Goal: Information Seeking & Learning: Learn about a topic

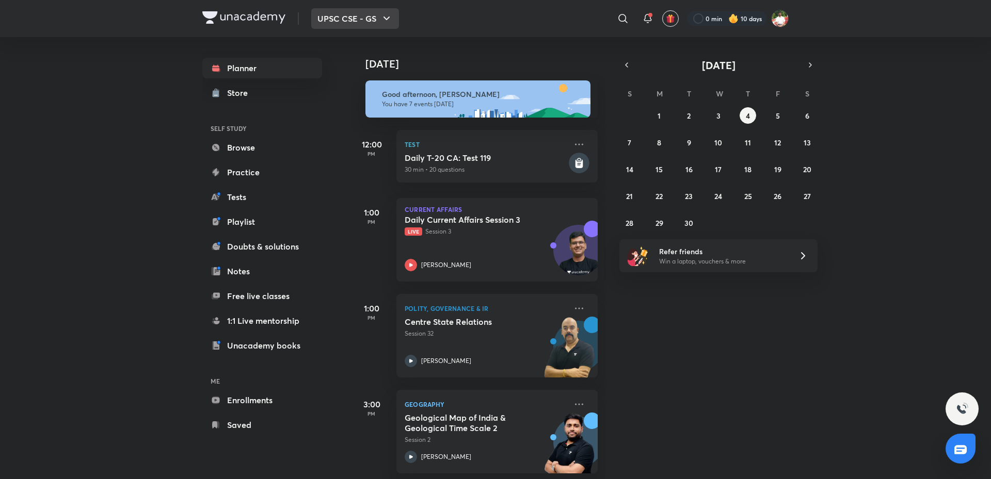
click at [368, 23] on button "UPSC CSE - GS" at bounding box center [355, 18] width 88 height 21
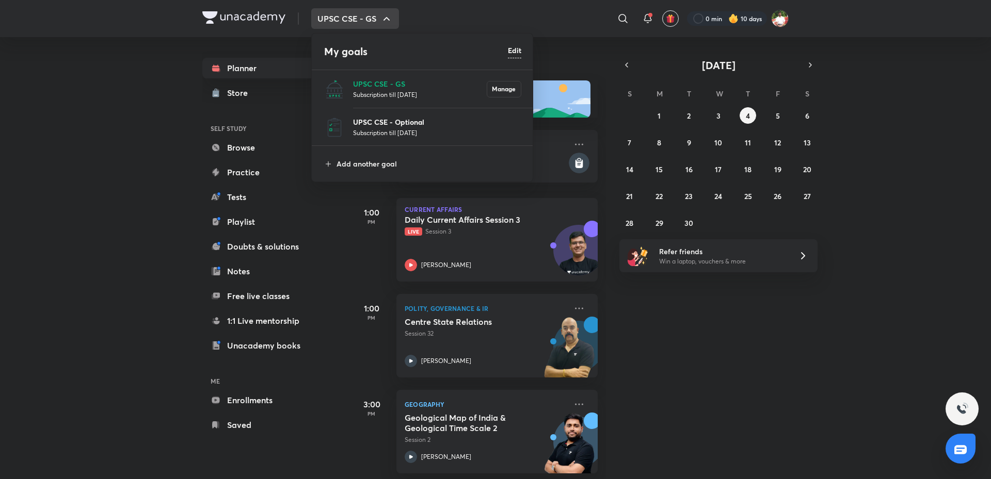
click at [382, 119] on p "UPSC CSE - Optional" at bounding box center [437, 122] width 168 height 11
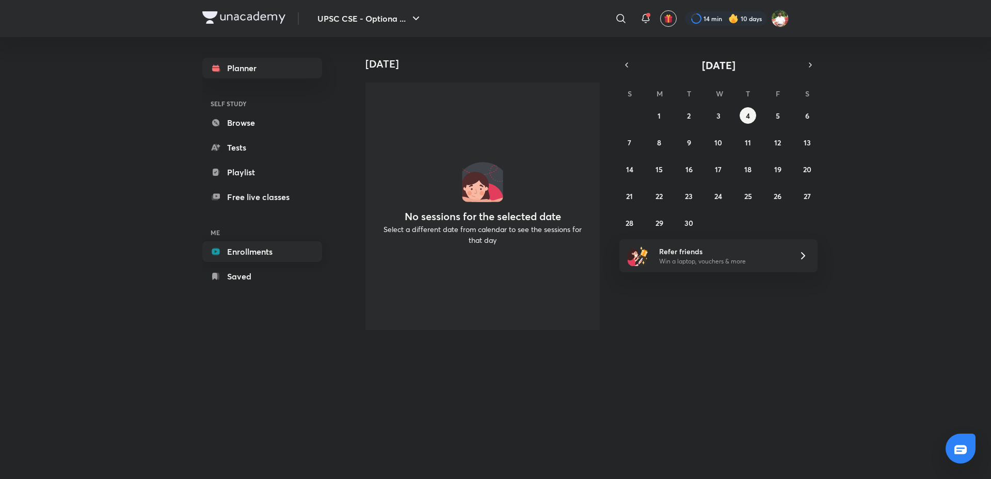
click at [228, 257] on link "Enrollments" at bounding box center [262, 251] width 120 height 21
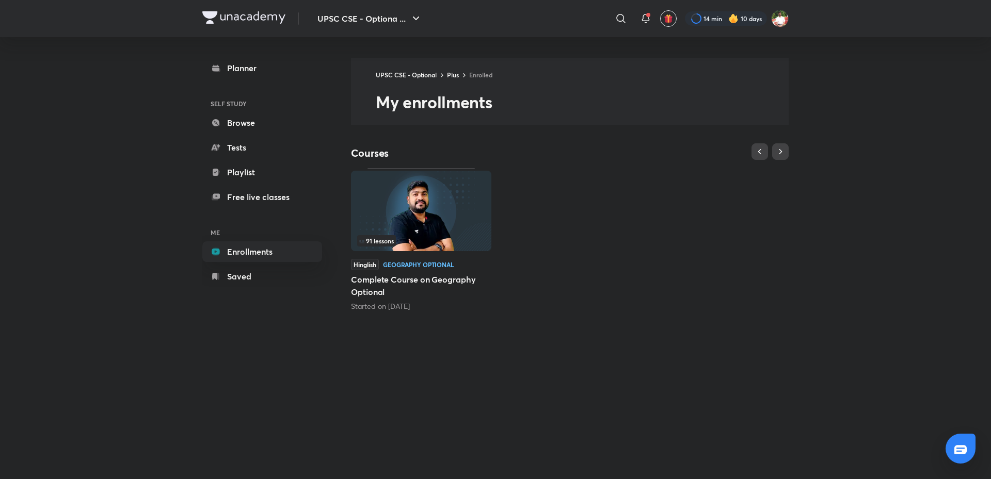
click at [452, 200] on img at bounding box center [421, 211] width 140 height 80
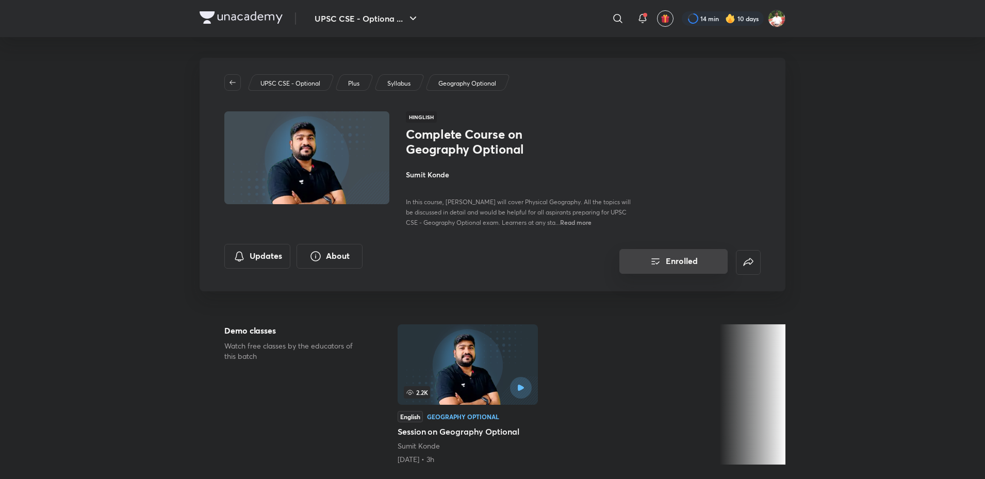
click at [688, 268] on button "Enrolled" at bounding box center [674, 261] width 108 height 25
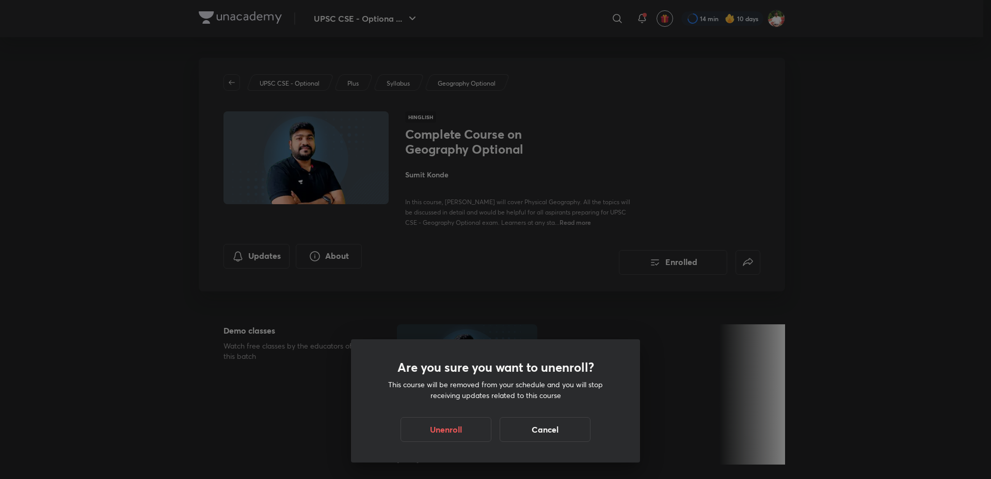
drag, startPoint x: 542, startPoint y: 424, endPoint x: 380, endPoint y: 306, distance: 200.9
click at [543, 424] on button "Cancel" at bounding box center [544, 429] width 91 height 25
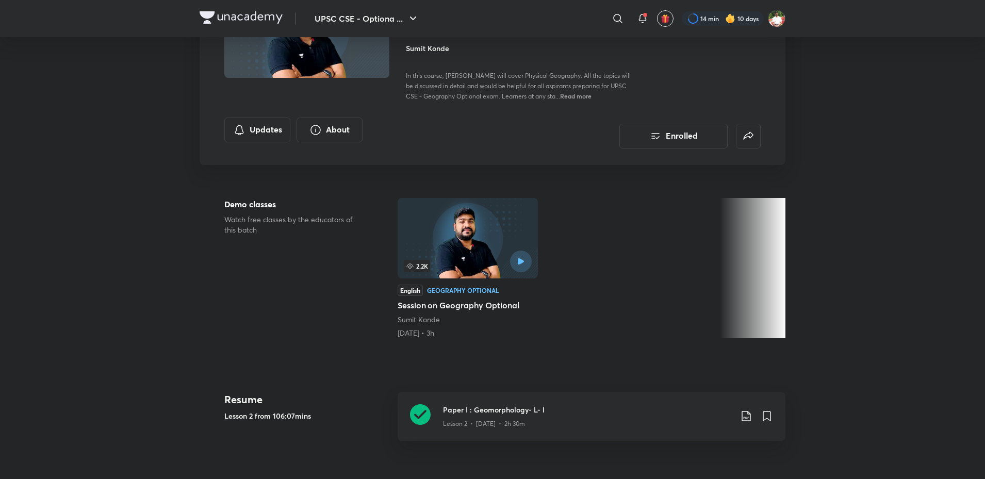
scroll to position [310, 0]
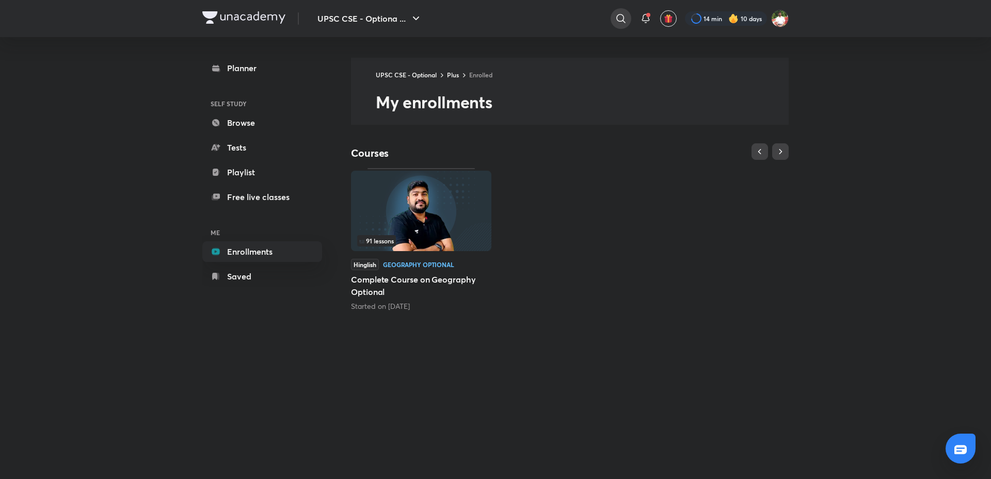
click at [625, 20] on icon at bounding box center [620, 18] width 12 height 12
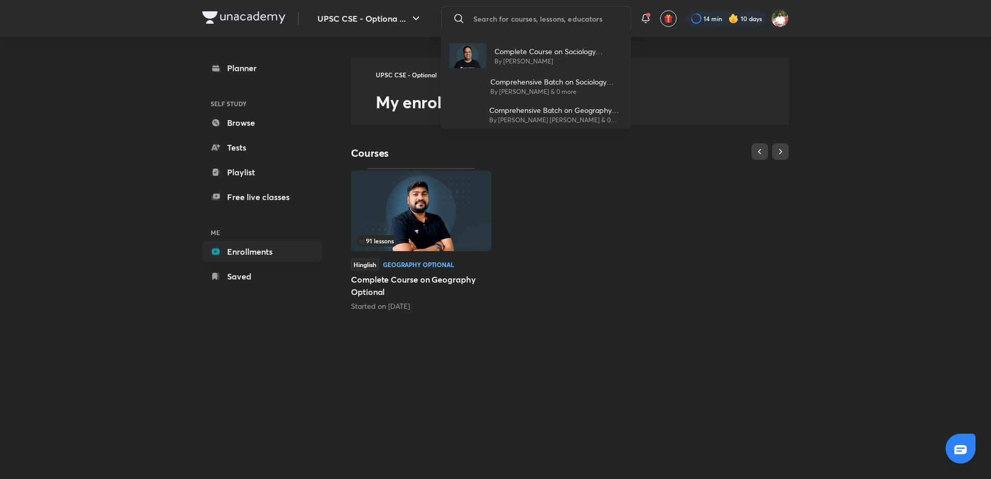
click at [553, 18] on div "Complete Course on Sociology (Optional) - Paper I By Ankur Aggarwal Comprehensi…" at bounding box center [495, 239] width 991 height 479
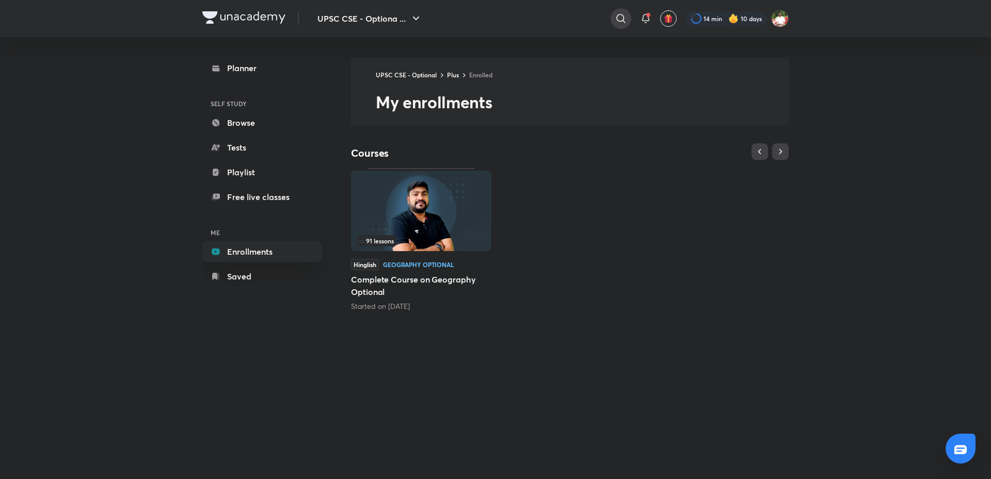
click at [610, 20] on div at bounding box center [620, 18] width 21 height 21
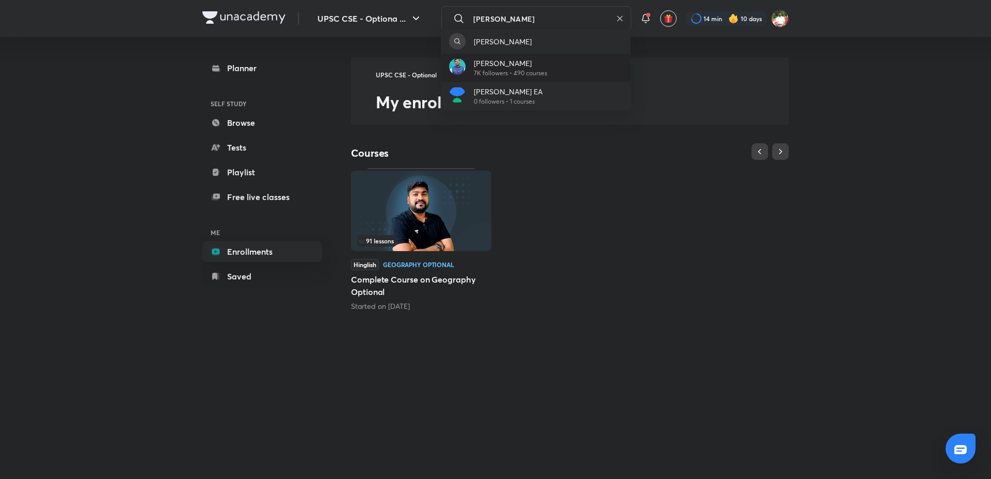
type input "chandramouli"
click at [547, 58] on p "[PERSON_NAME]" at bounding box center [510, 63] width 73 height 11
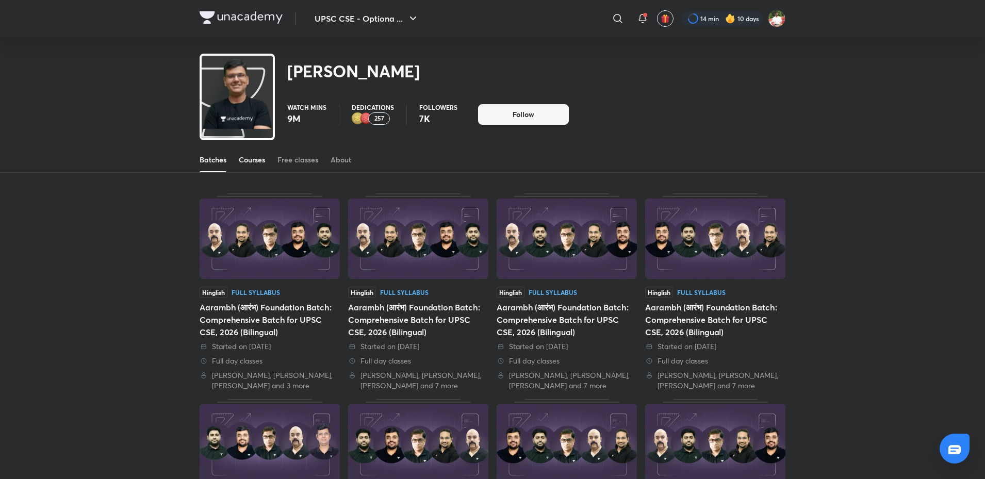
click at [254, 161] on div "Courses" at bounding box center [252, 160] width 26 height 10
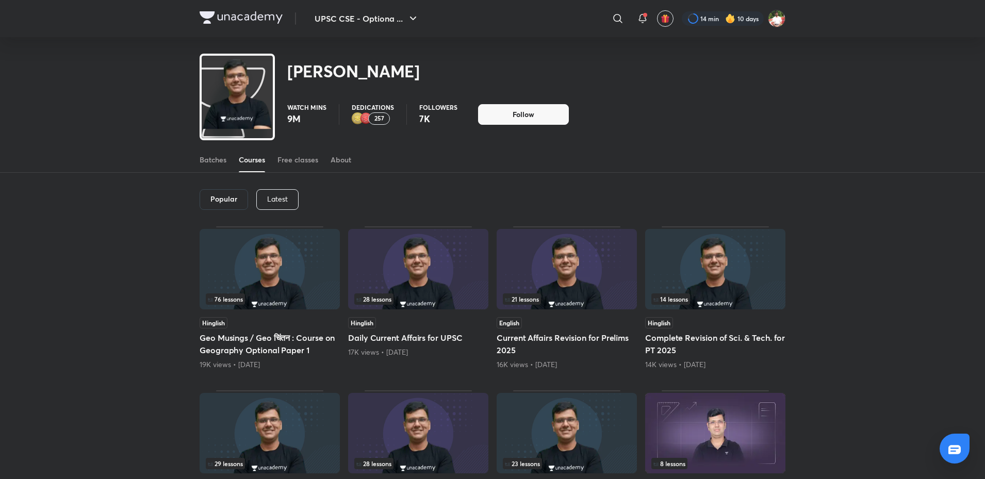
click at [267, 196] on p "Latest" at bounding box center [277, 199] width 21 height 8
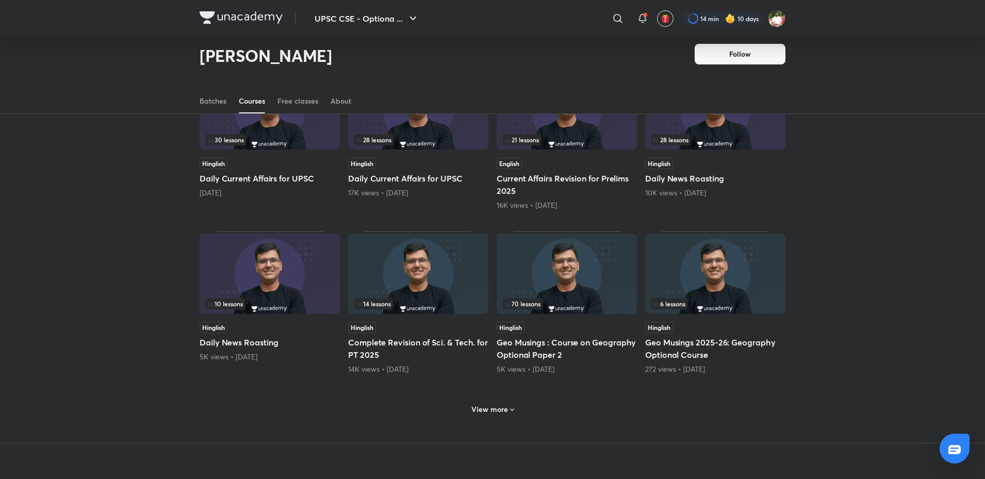
scroll to position [406, 0]
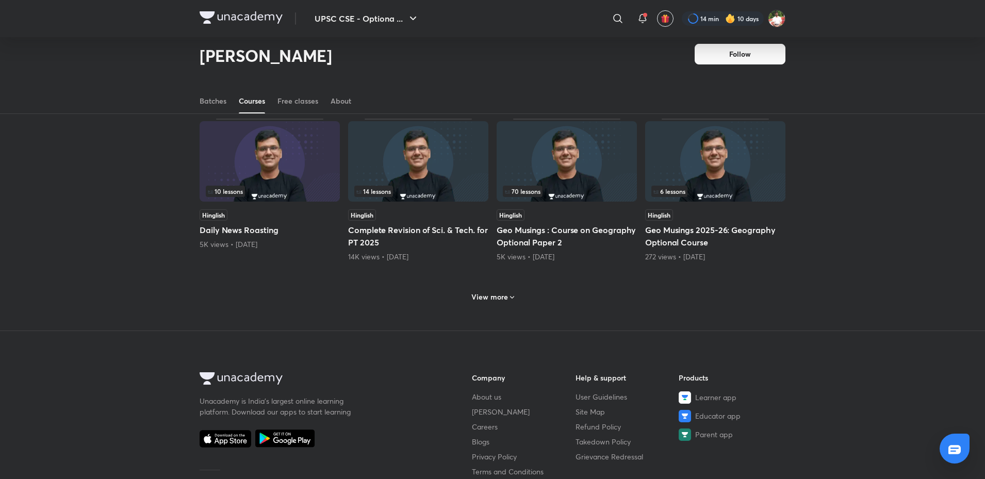
click at [492, 305] on div "View more" at bounding box center [492, 297] width 51 height 17
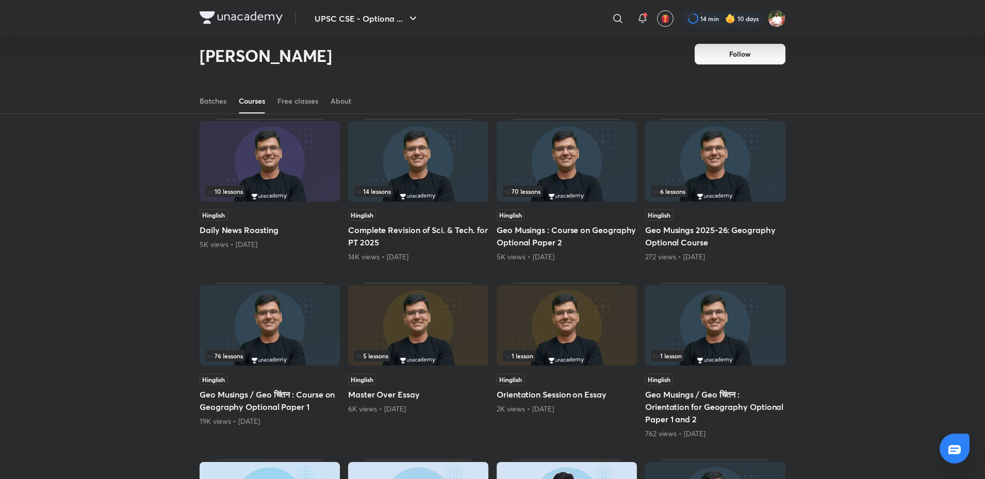
click at [274, 315] on img at bounding box center [270, 325] width 140 height 80
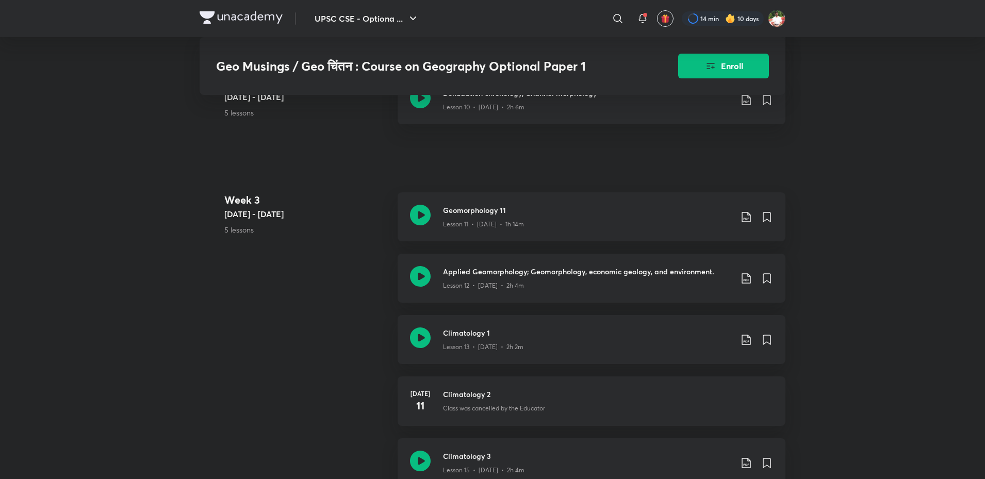
scroll to position [1187, 0]
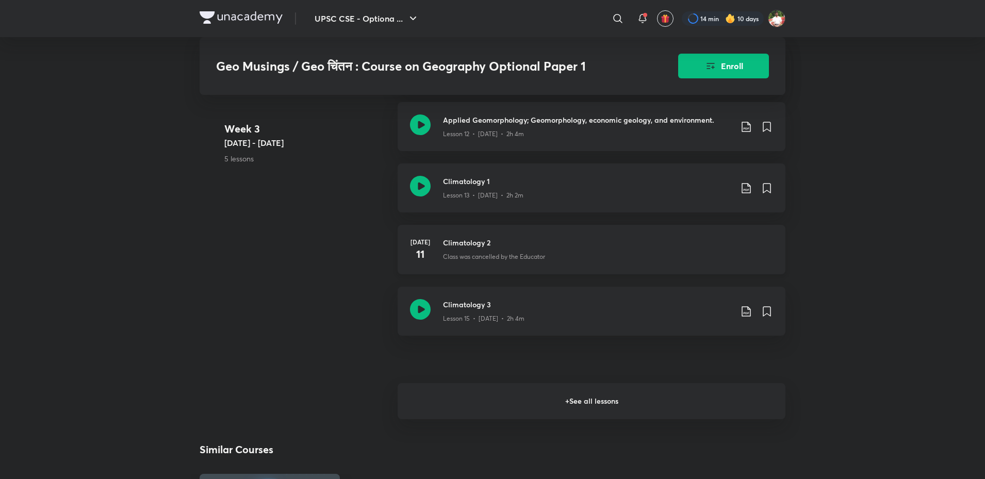
drag, startPoint x: 530, startPoint y: 410, endPoint x: 461, endPoint y: 257, distance: 167.0
click at [531, 411] on h6 "+ See all lessons" at bounding box center [592, 401] width 388 height 36
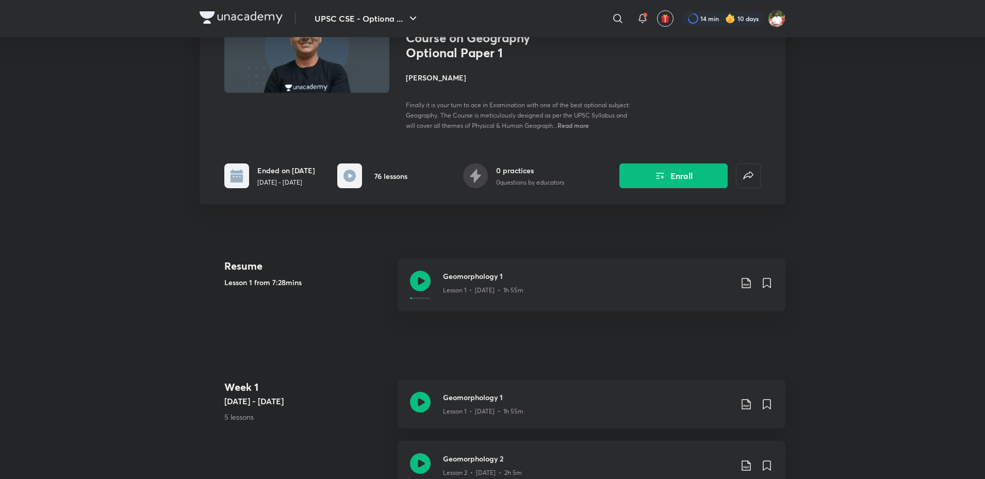
scroll to position [103, 0]
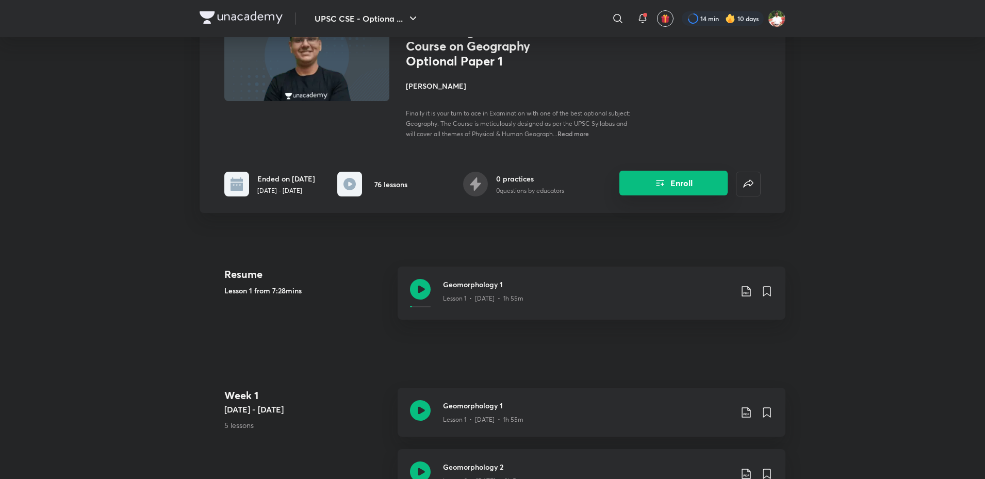
click at [673, 180] on button "Enroll" at bounding box center [674, 183] width 108 height 25
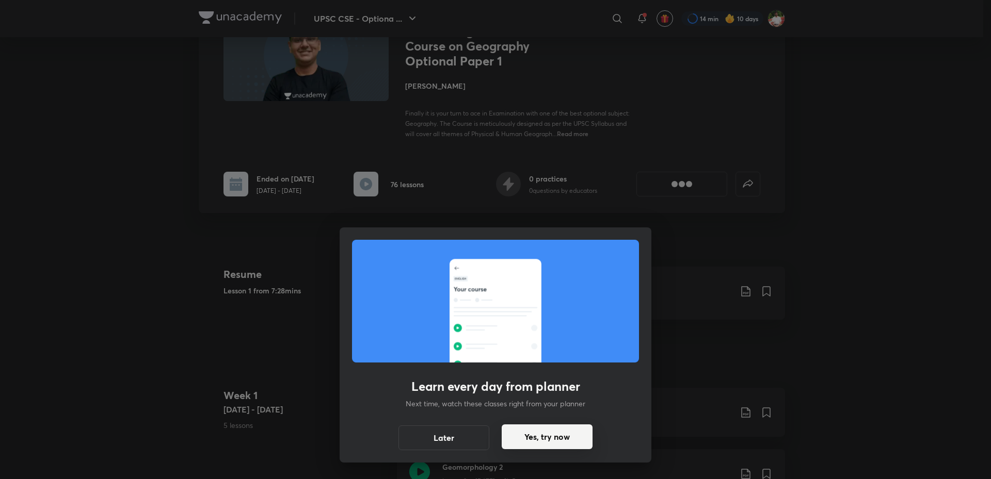
click at [553, 438] on button "Yes, try now" at bounding box center [547, 437] width 91 height 25
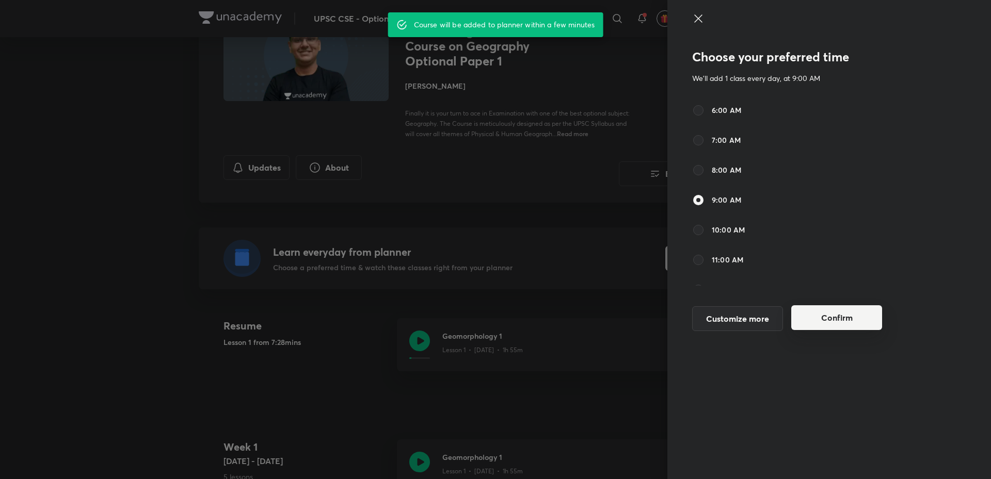
click at [823, 315] on button "Confirm" at bounding box center [836, 317] width 91 height 25
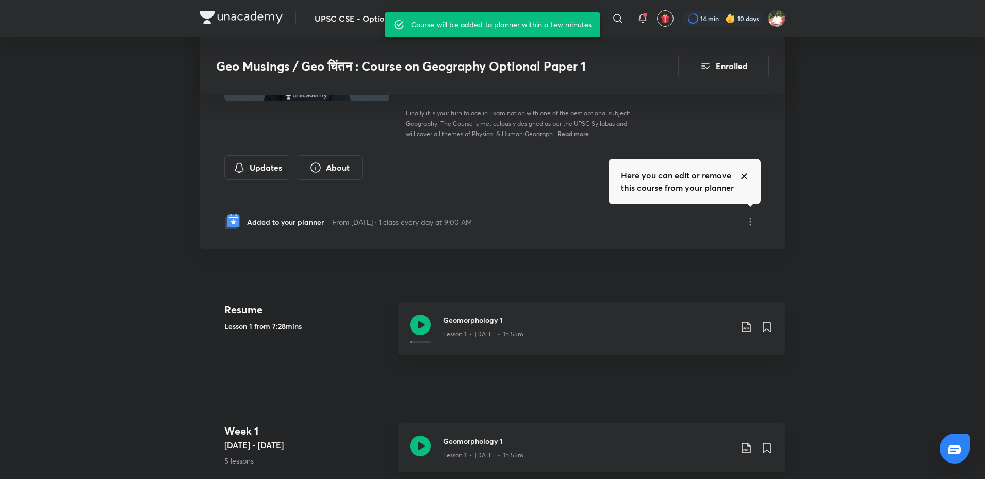
scroll to position [406, 0]
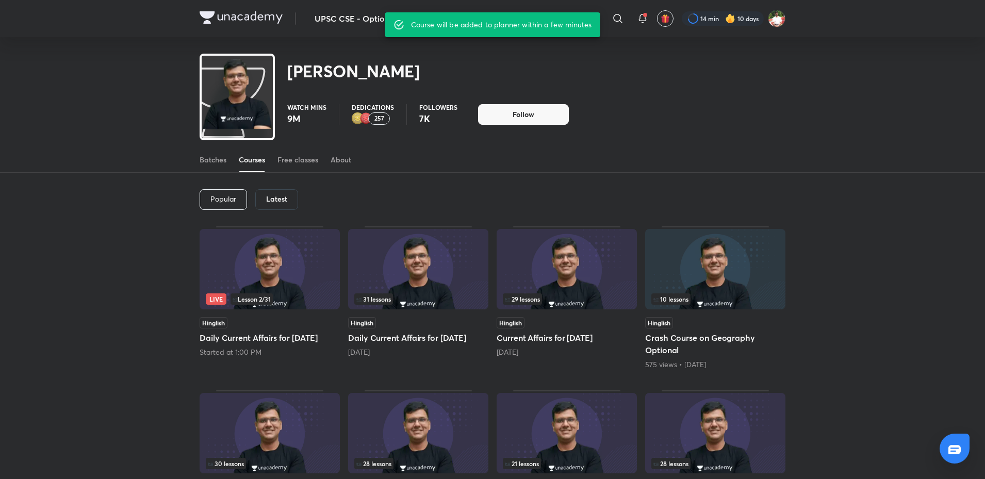
click at [265, 21] on img at bounding box center [241, 17] width 83 height 12
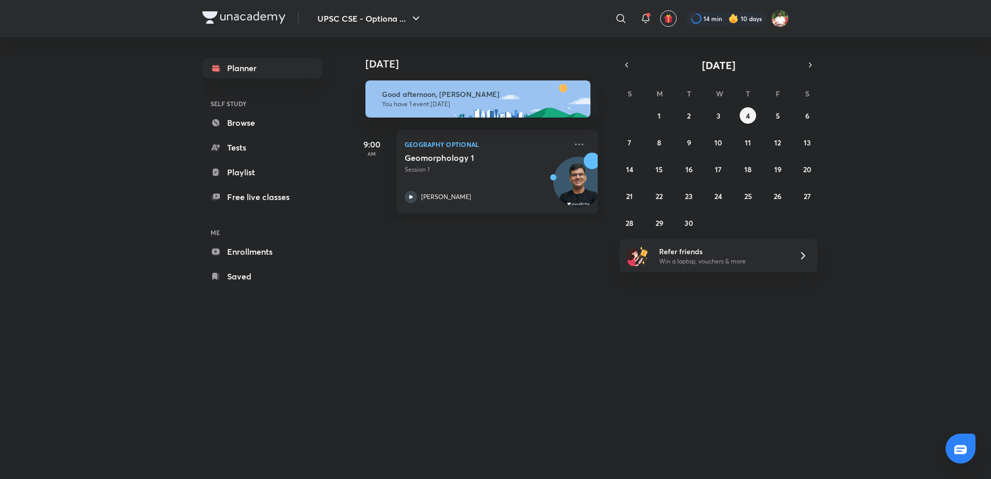
click at [453, 334] on div "Today Today Good afternoon, Shashank You have 1 event today 9:00 AM Geography O…" at bounding box center [570, 248] width 438 height 422
click at [377, 18] on button "UPSC CSE - Optiona ..." at bounding box center [369, 18] width 117 height 21
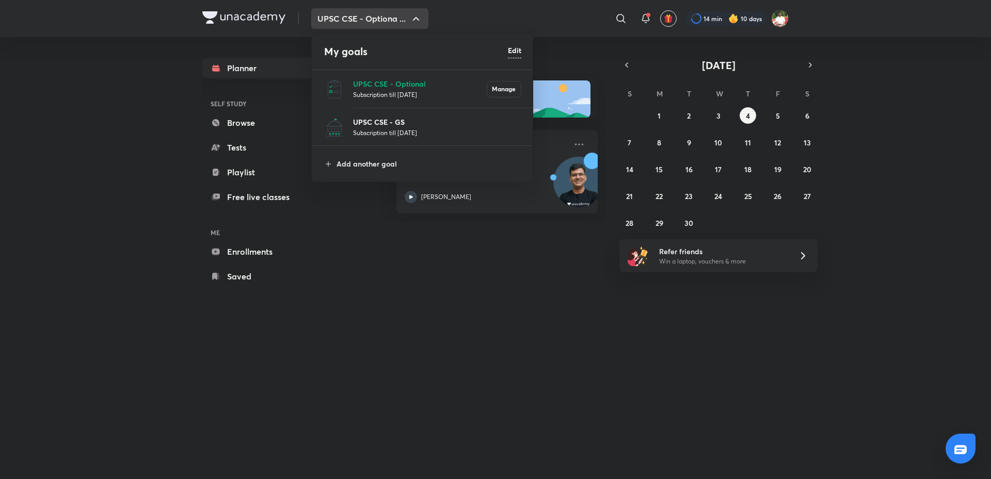
click at [391, 125] on p "UPSC CSE - GS" at bounding box center [437, 122] width 168 height 11
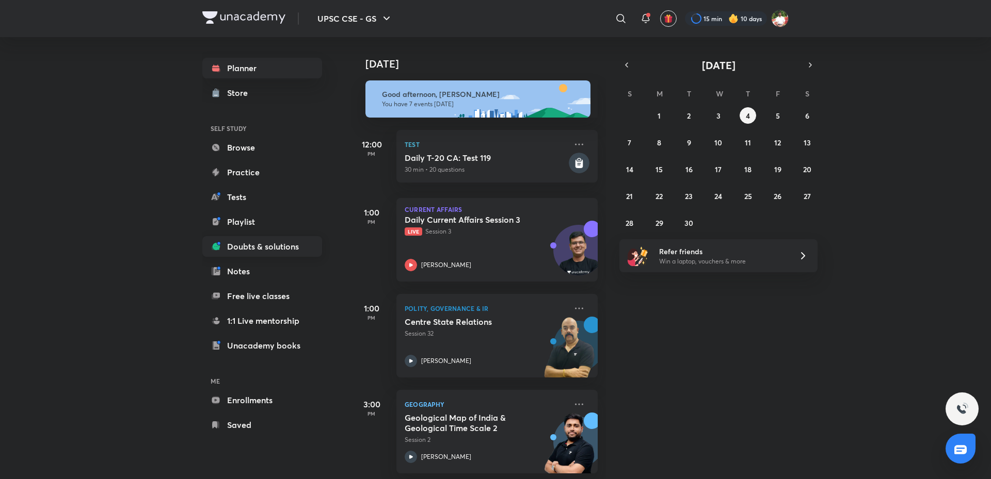
click at [287, 251] on link "Doubts & solutions" at bounding box center [262, 246] width 120 height 21
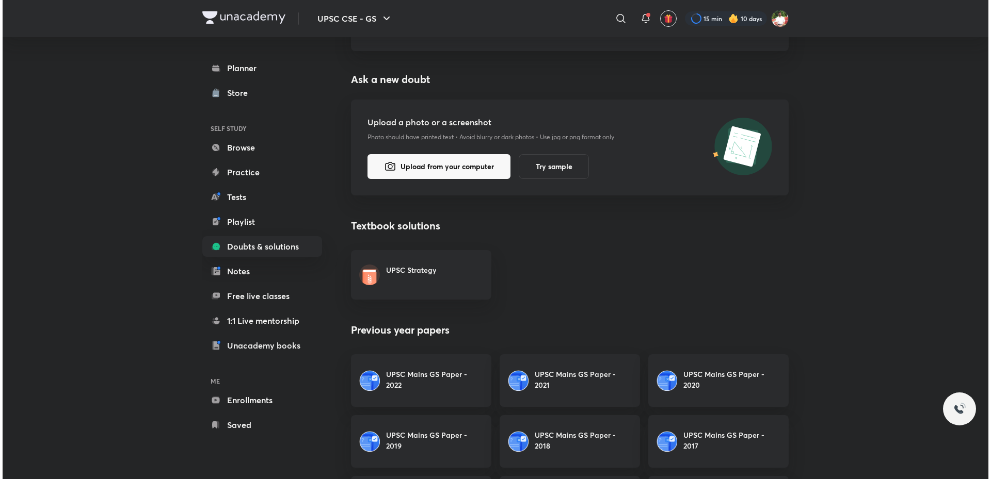
scroll to position [103, 0]
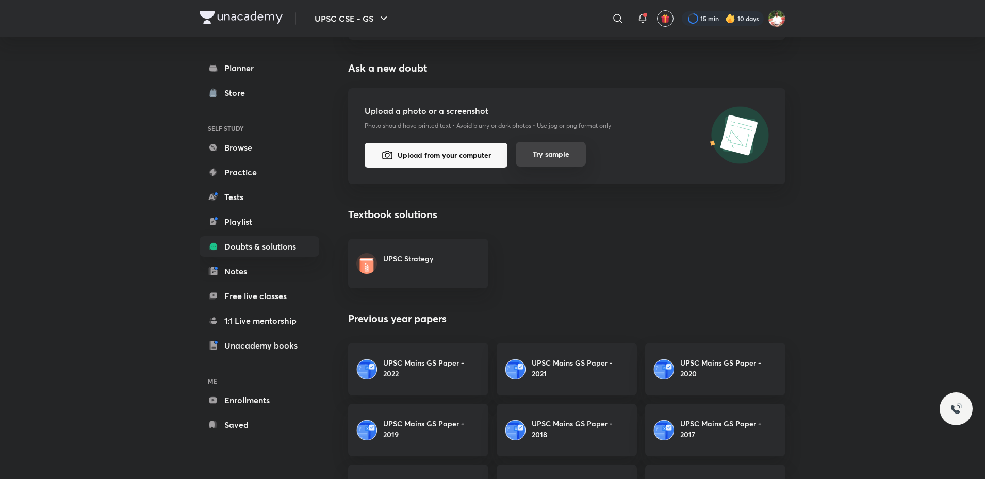
click at [549, 162] on button "Try sample" at bounding box center [551, 154] width 70 height 25
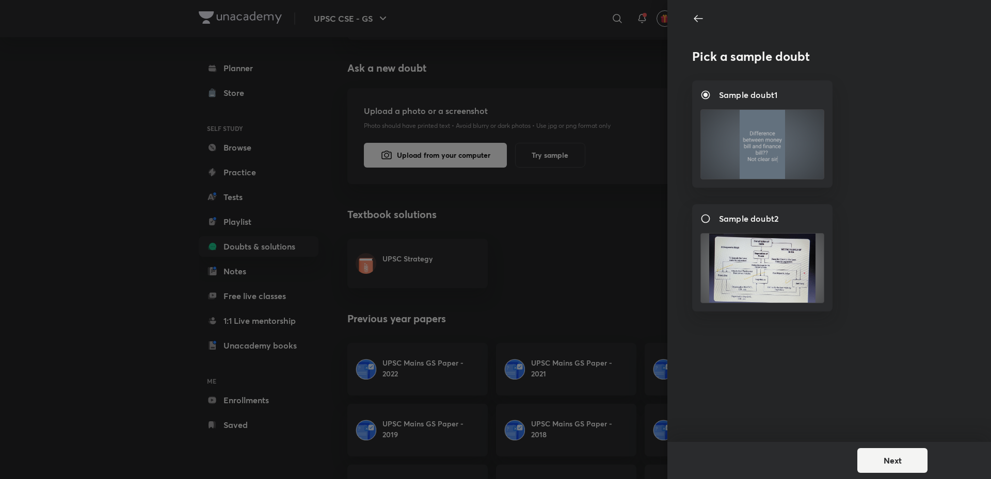
click at [774, 252] on img at bounding box center [762, 268] width 123 height 69
radio input "false"
radio input "true"
click at [757, 161] on img at bounding box center [762, 144] width 123 height 69
radio input "true"
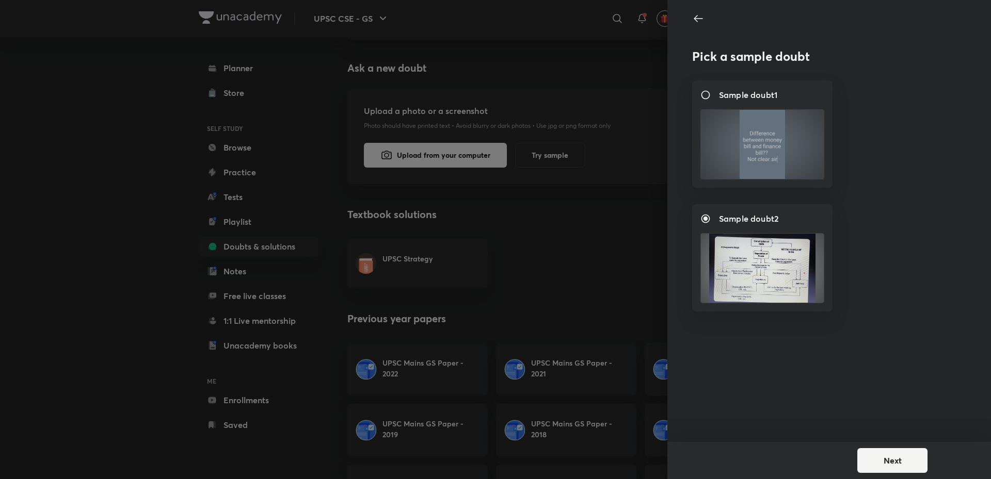
radio input "false"
click at [903, 461] on button "Next" at bounding box center [892, 459] width 70 height 25
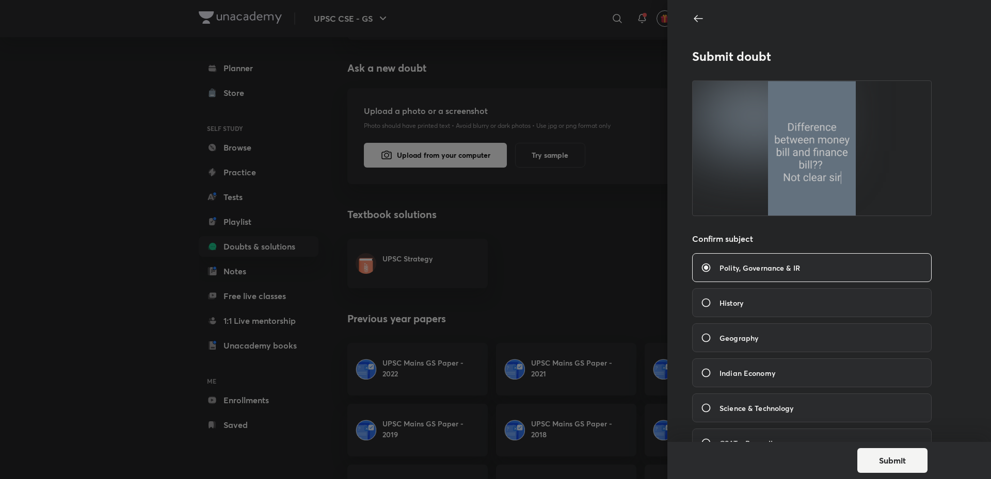
click at [844, 349] on div "Geography" at bounding box center [811, 337] width 239 height 29
radio input "false"
radio input "true"
click at [835, 269] on div "Polity, Governance & IR" at bounding box center [811, 267] width 239 height 29
radio input "true"
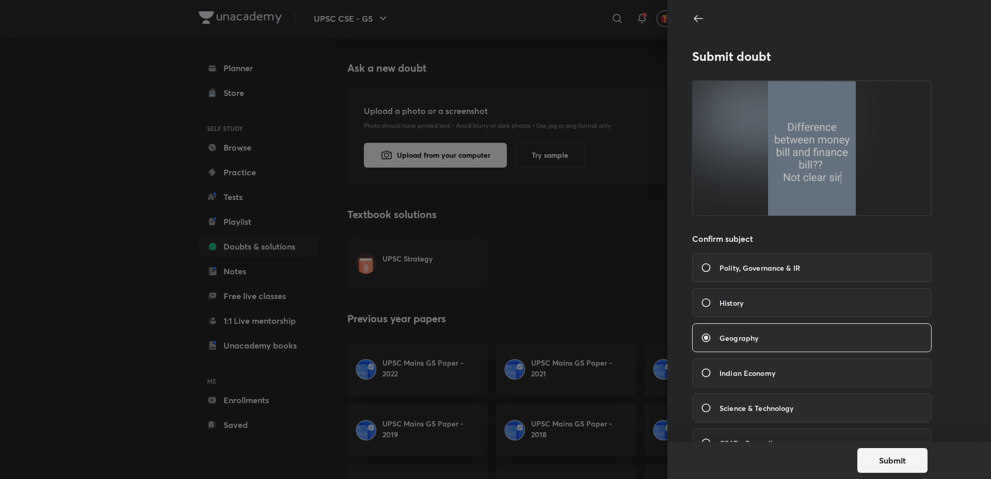
radio input "false"
click at [874, 465] on button "Submit" at bounding box center [892, 459] width 70 height 25
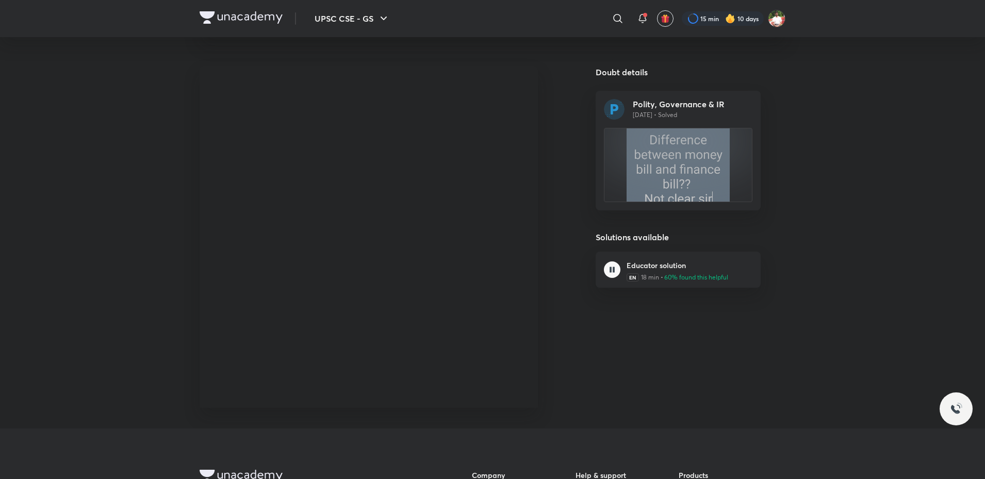
scroll to position [52, 0]
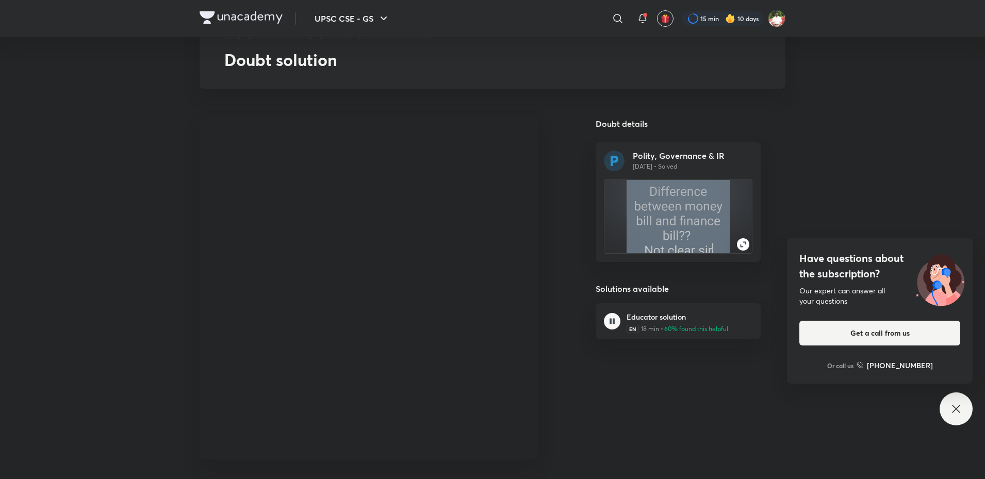
click at [738, 248] on img at bounding box center [743, 244] width 12 height 12
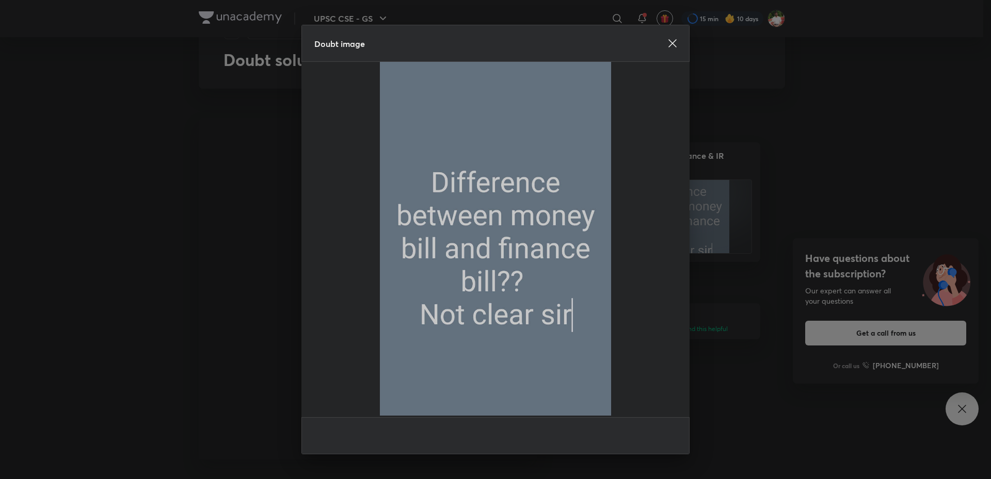
click at [673, 45] on icon at bounding box center [672, 43] width 8 height 8
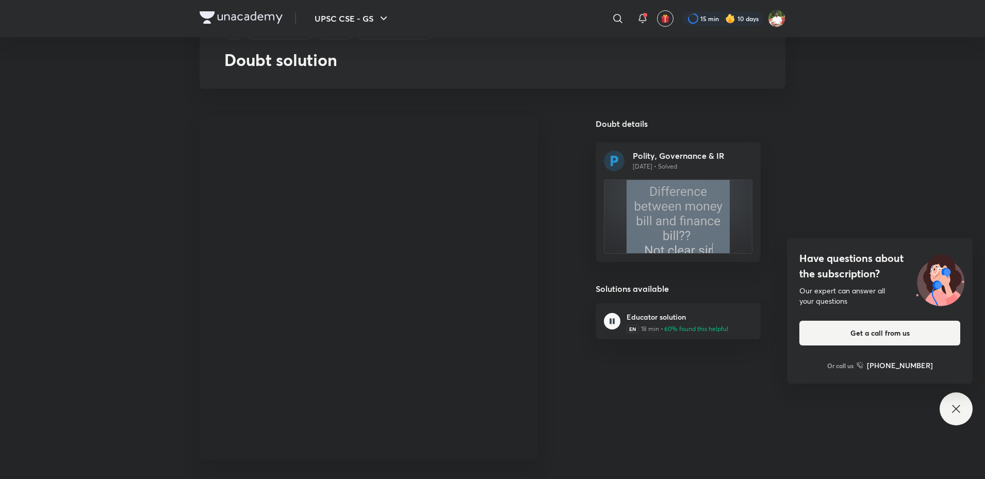
click at [957, 419] on div "Have questions about the subscription? Our expert can answer all your questions…" at bounding box center [956, 409] width 33 height 33
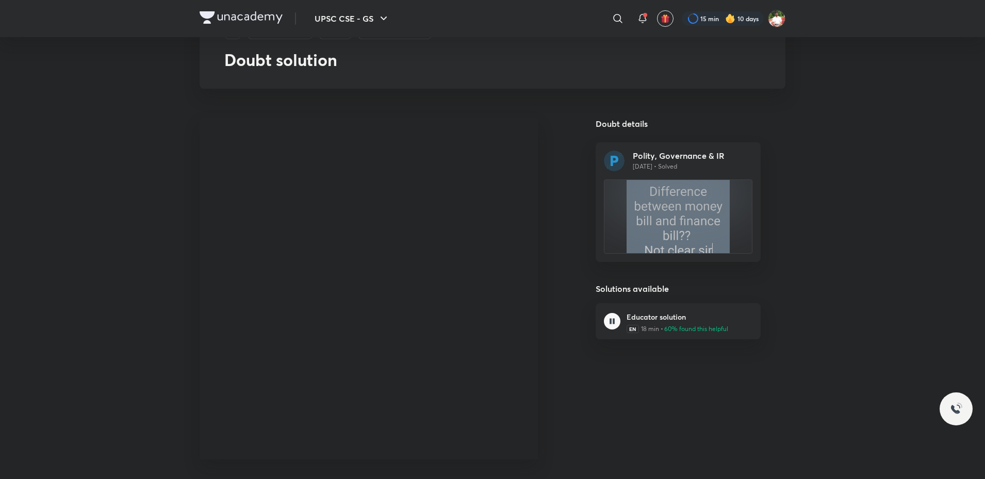
click at [682, 330] on p "60% found this helpful" at bounding box center [697, 329] width 64 height 9
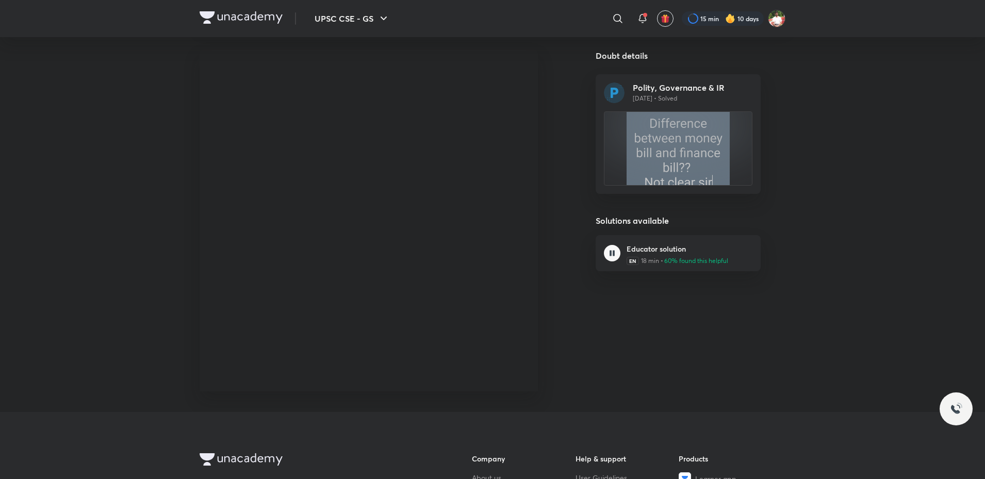
scroll to position [0, 0]
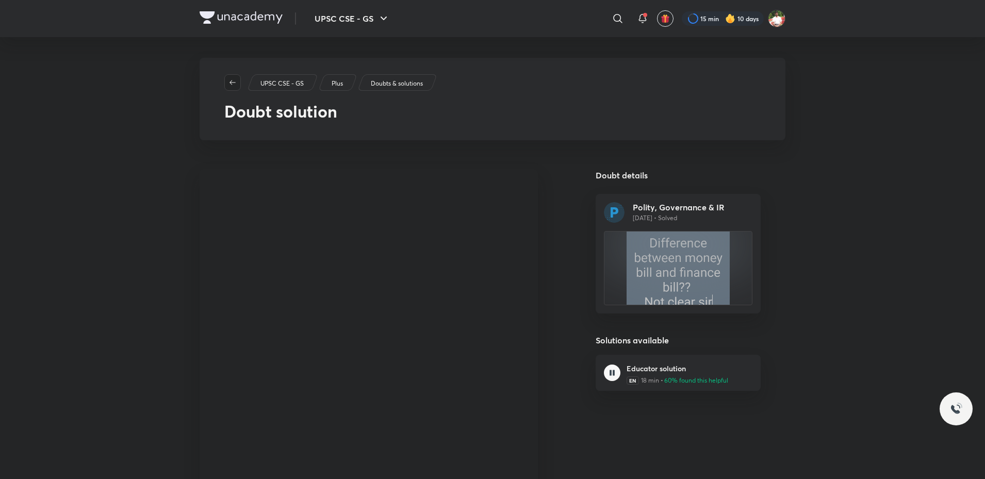
click at [233, 76] on button "button" at bounding box center [232, 82] width 17 height 17
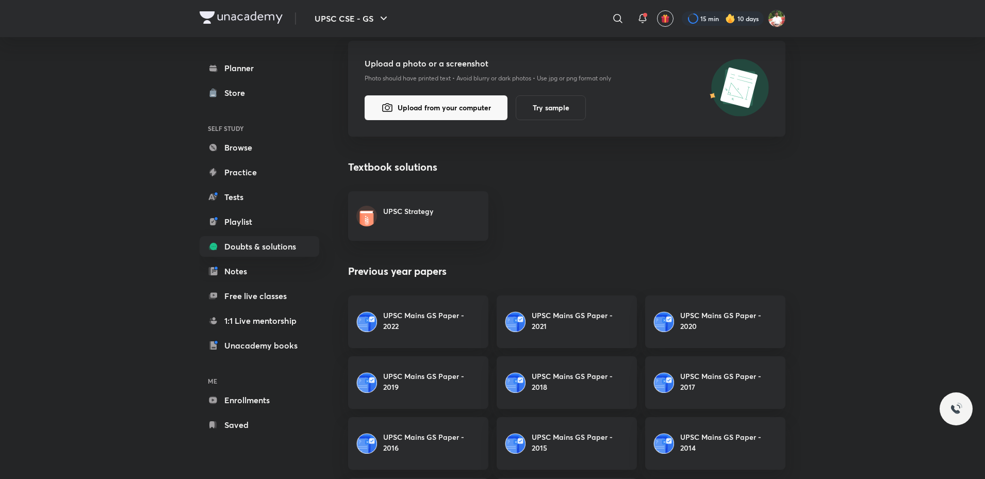
scroll to position [155, 0]
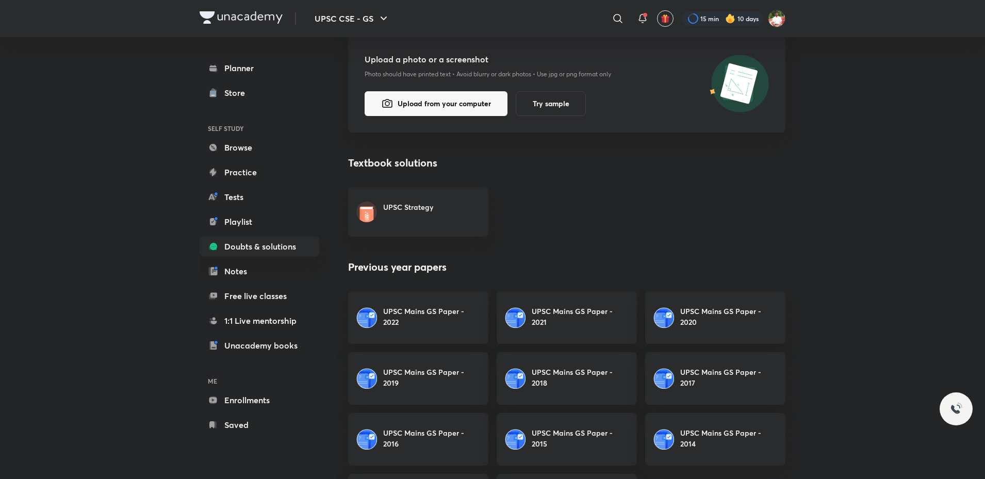
click at [452, 212] on link "UPSC Strategy" at bounding box center [418, 212] width 140 height 50
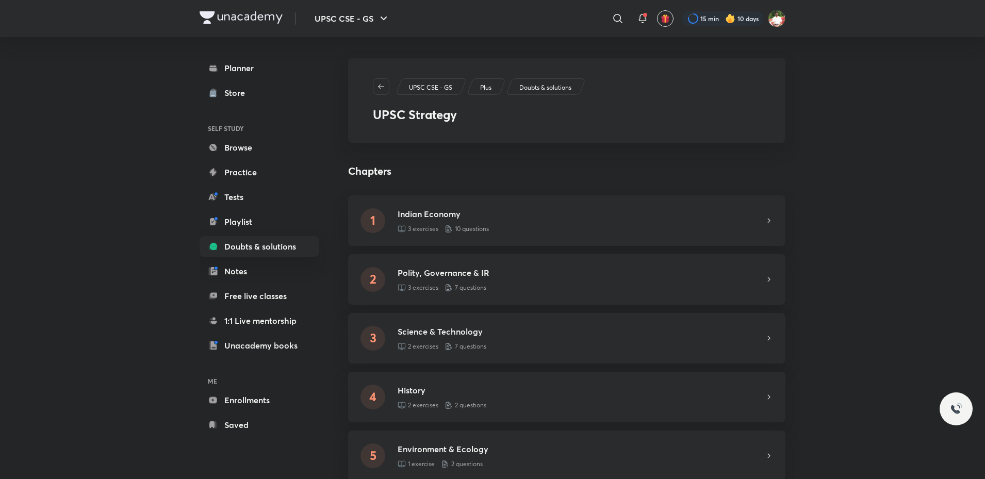
click at [423, 216] on h5 "Indian Economy" at bounding box center [581, 214] width 367 height 12
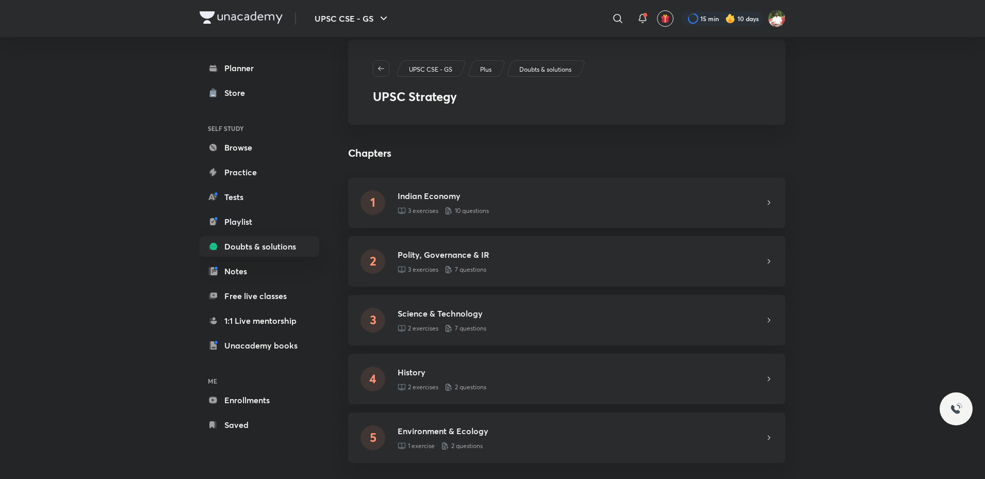
scroll to position [21, 0]
click at [440, 253] on h5 "Polity, Governance & IR" at bounding box center [581, 252] width 367 height 12
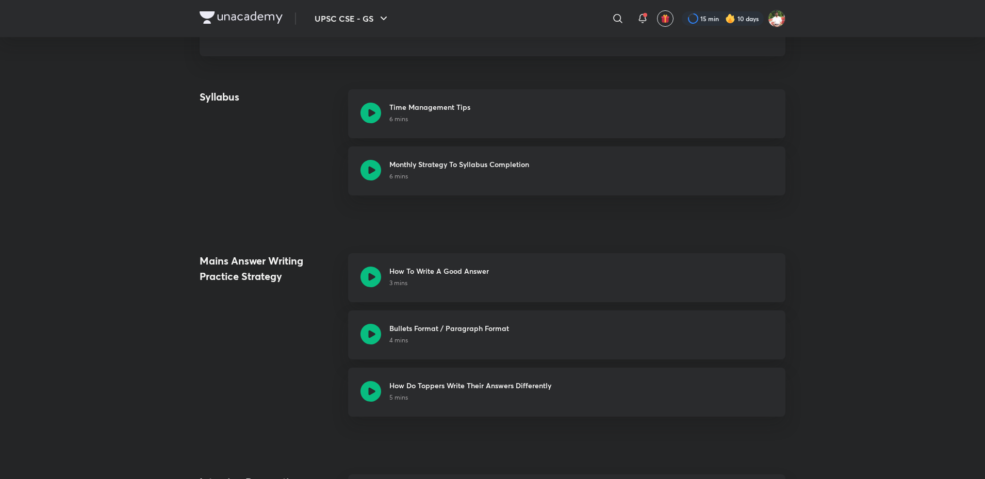
scroll to position [155, 0]
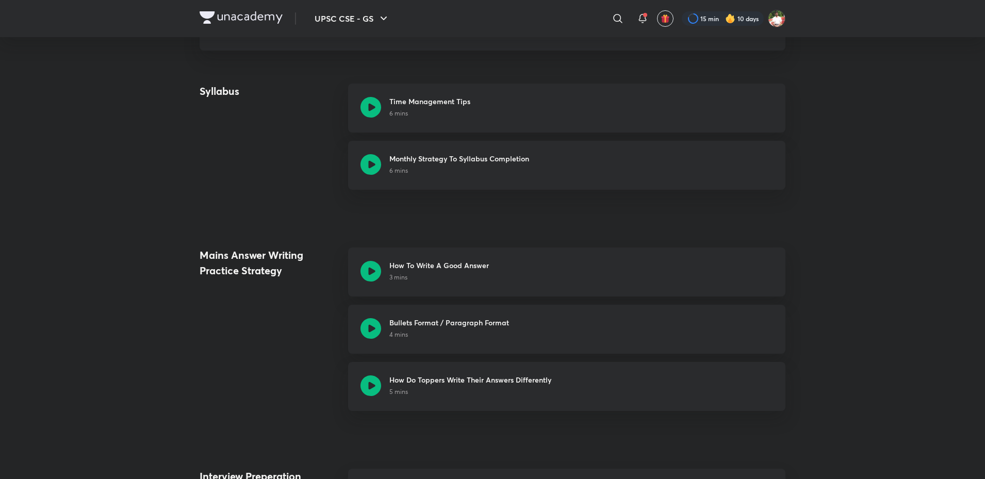
click at [373, 270] on icon at bounding box center [371, 271] width 21 height 21
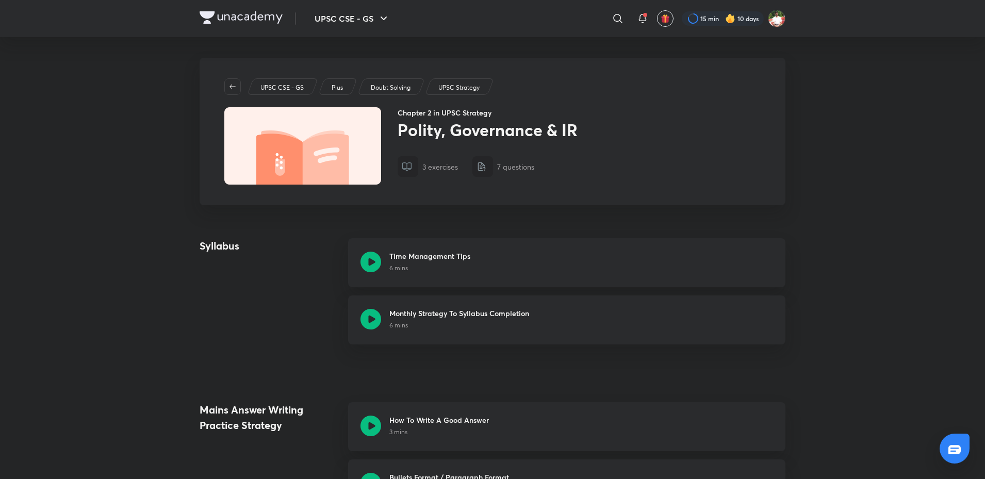
click at [241, 22] on img at bounding box center [241, 17] width 83 height 12
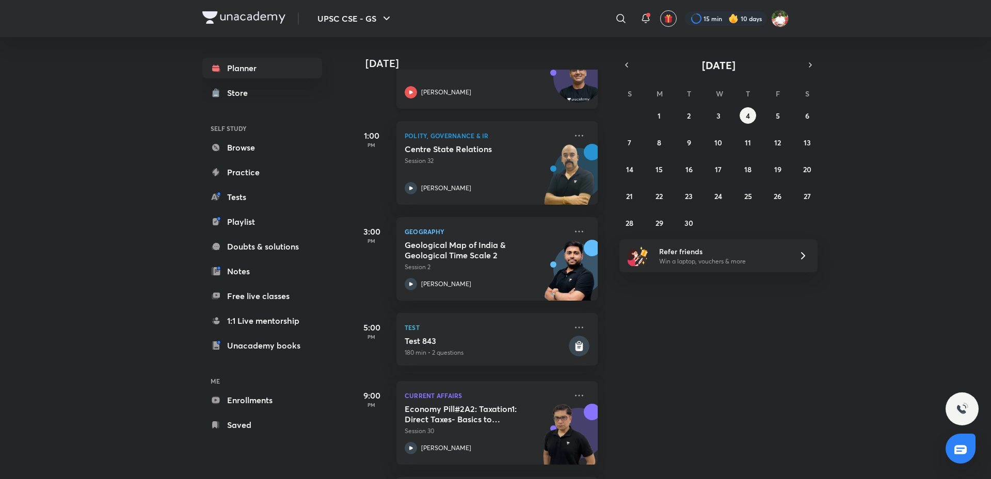
scroll to position [155, 0]
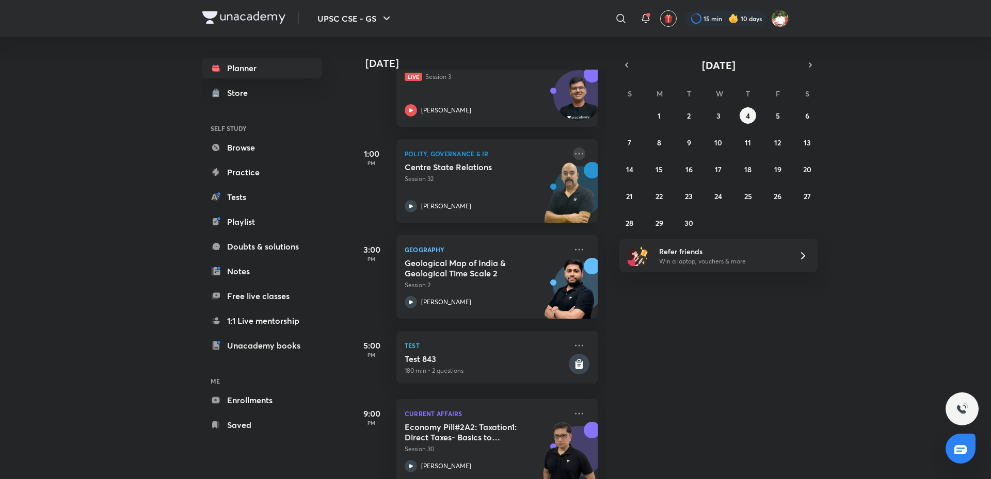
click at [573, 149] on icon at bounding box center [579, 154] width 12 height 12
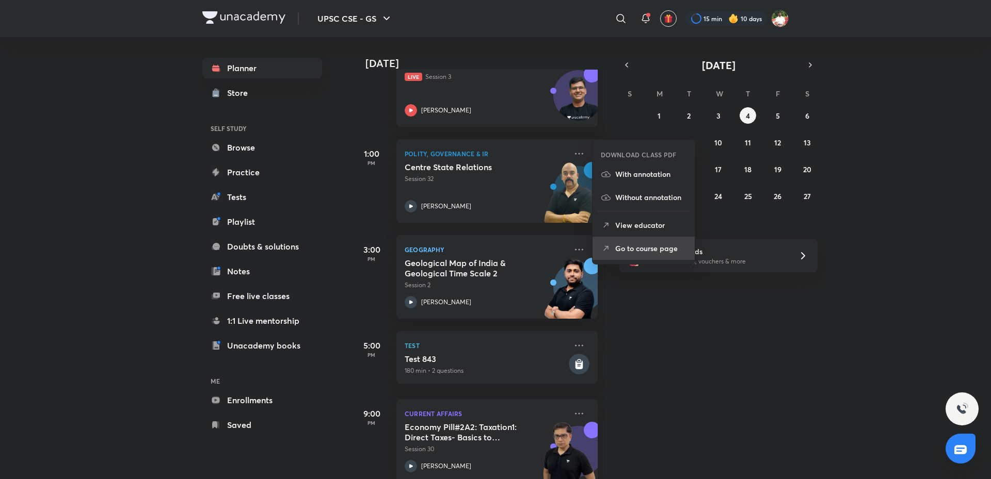
click at [646, 258] on li "Go to course page" at bounding box center [643, 248] width 102 height 23
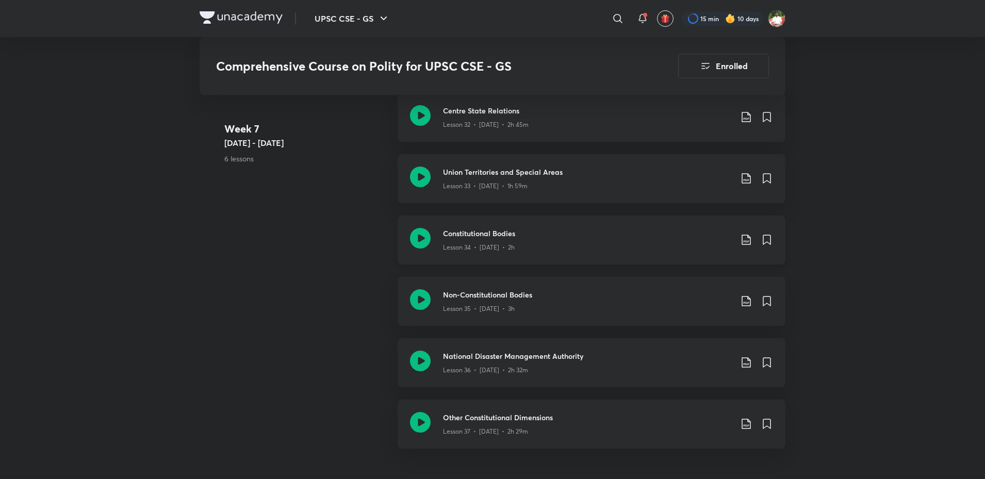
scroll to position [2838, 0]
click at [418, 248] on icon at bounding box center [420, 239] width 21 height 21
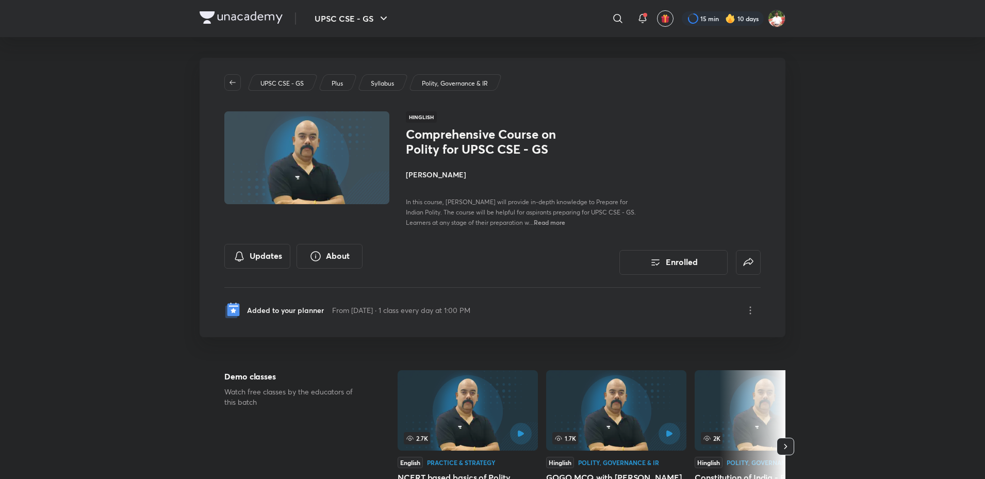
click at [413, 174] on h4 "[PERSON_NAME]" at bounding box center [521, 174] width 231 height 11
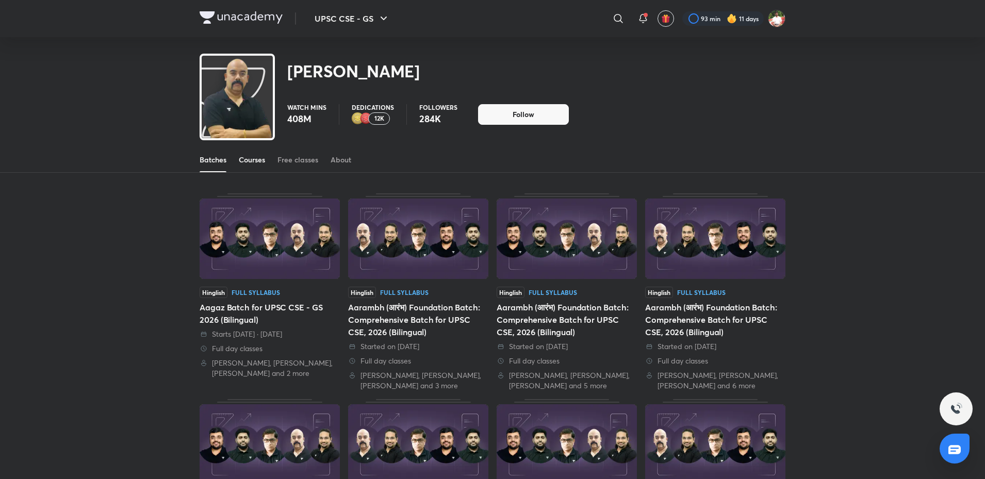
click at [263, 166] on link "Courses" at bounding box center [252, 160] width 26 height 25
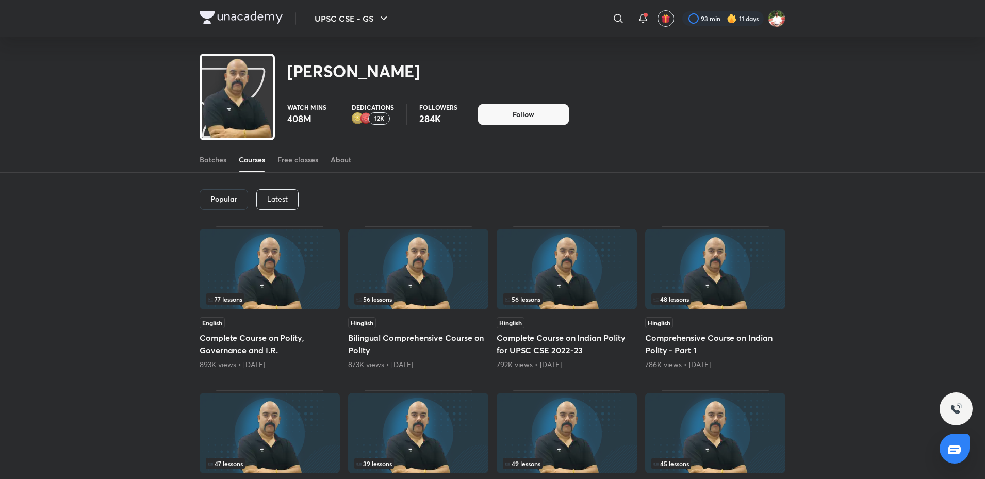
click at [274, 196] on p "Latest" at bounding box center [277, 199] width 21 height 8
click at [434, 345] on h5 "Comprehensive Governance for UPSC CSE 2026 - 27" at bounding box center [418, 344] width 140 height 25
click at [270, 268] on img at bounding box center [270, 269] width 140 height 80
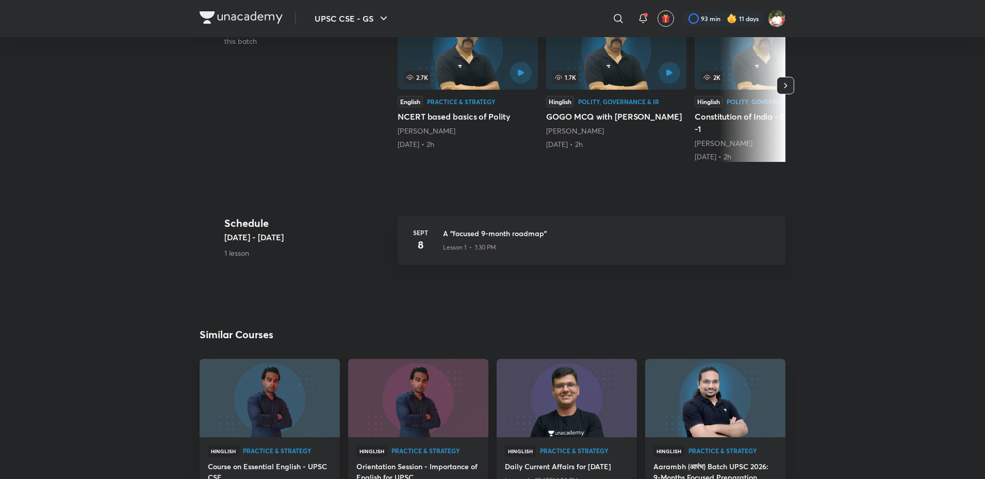
scroll to position [155, 0]
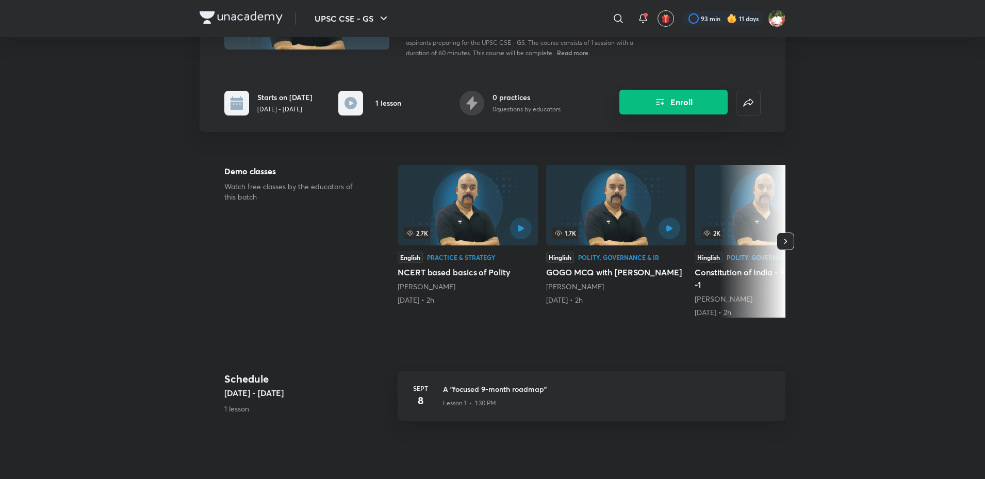
click at [660, 94] on button "Enroll" at bounding box center [674, 102] width 108 height 25
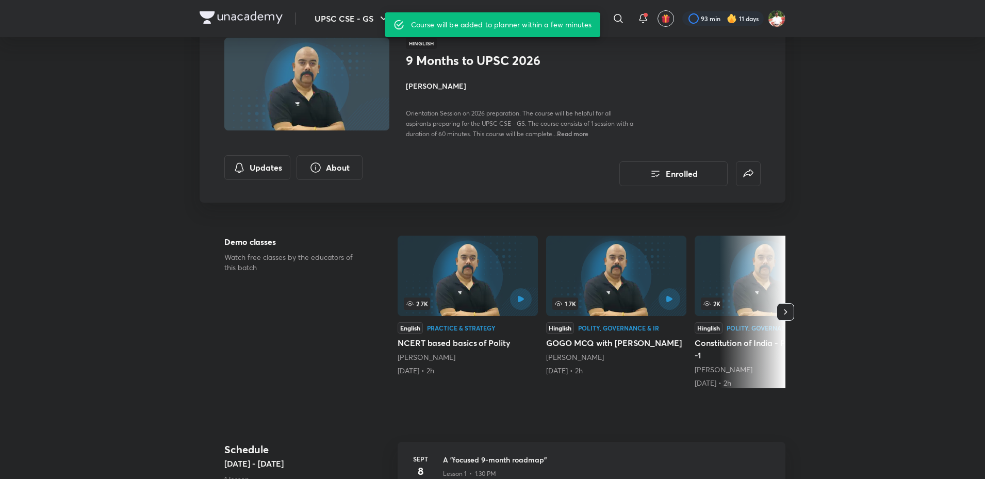
scroll to position [0, 0]
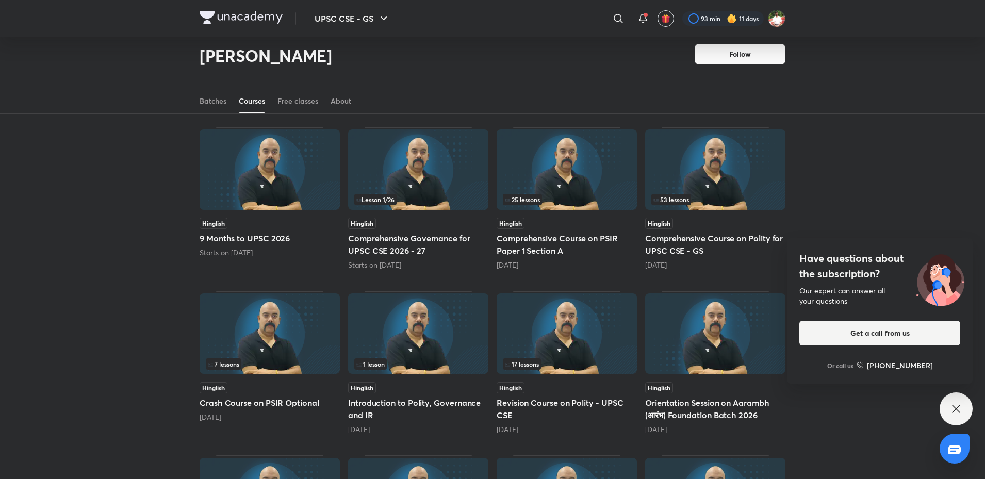
scroll to position [94, 0]
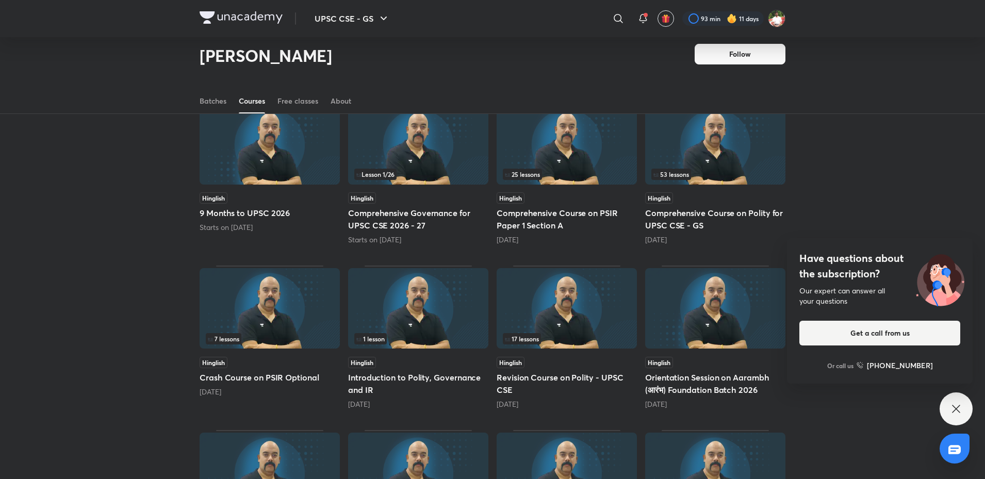
click at [859, 167] on div "Popular Latest Hinglish 9 Months to UPSC 2026 Starts on Sept 8 Lesson 1 / 26 Hi…" at bounding box center [492, 345] width 985 height 595
click at [957, 413] on icon at bounding box center [956, 409] width 12 height 12
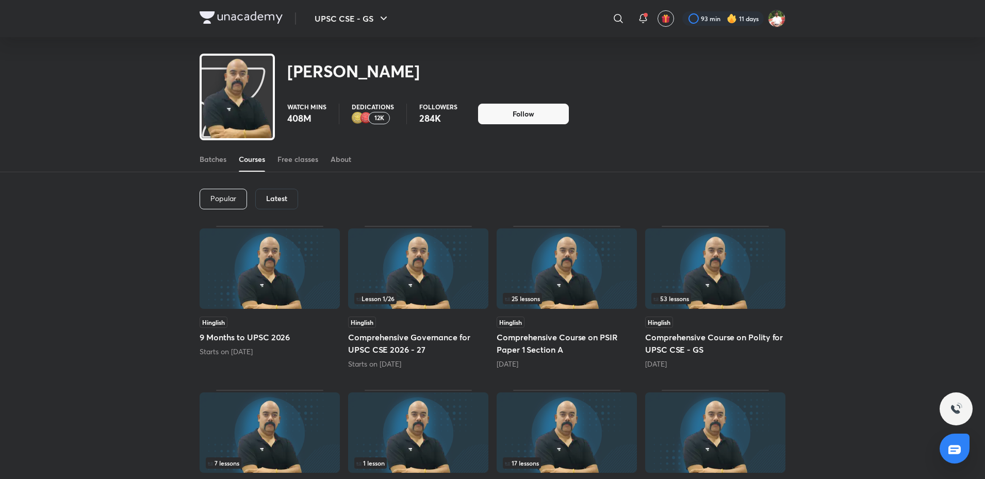
scroll to position [0, 0]
click at [241, 25] on div at bounding box center [241, 18] width 83 height 15
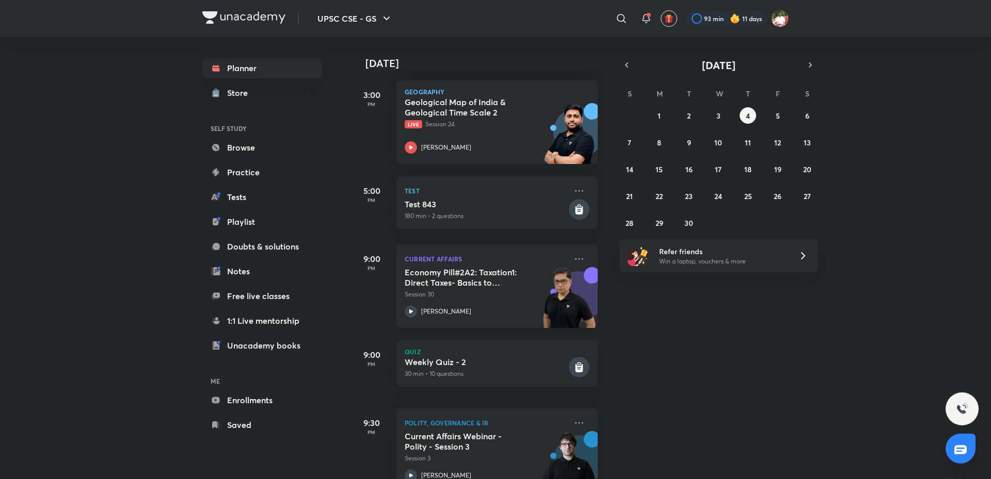
scroll to position [338, 0]
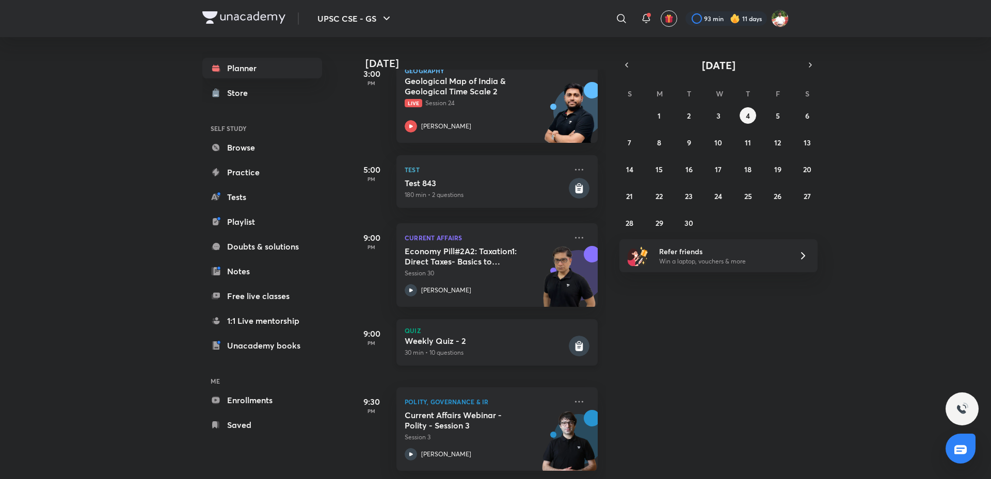
click at [490, 348] on p "30 min • 10 questions" at bounding box center [486, 352] width 162 height 9
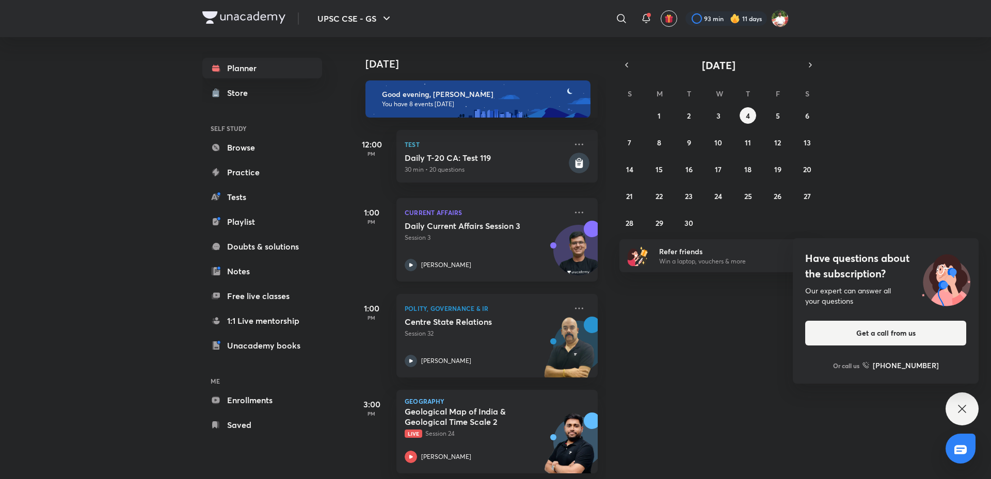
click at [480, 224] on h5 "Daily Current Affairs Session 3" at bounding box center [469, 226] width 128 height 10
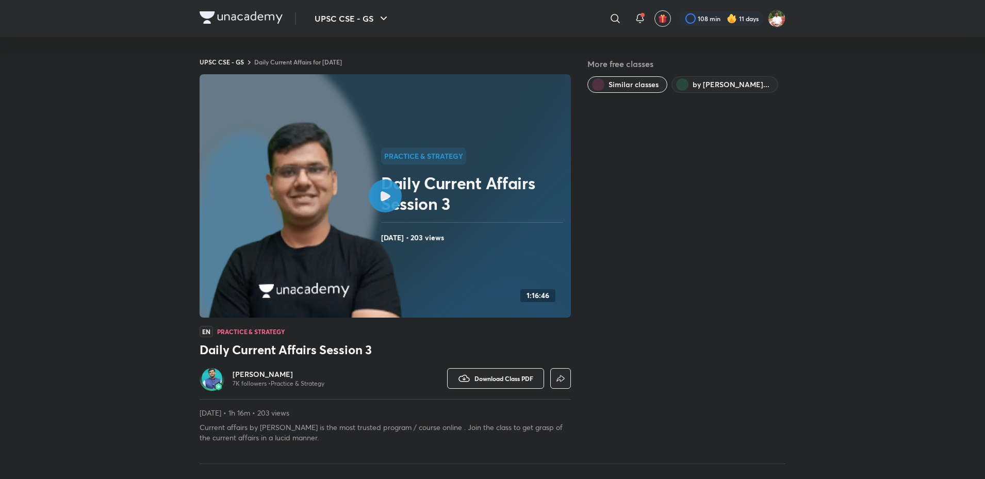
click at [241, 17] on img at bounding box center [241, 17] width 83 height 12
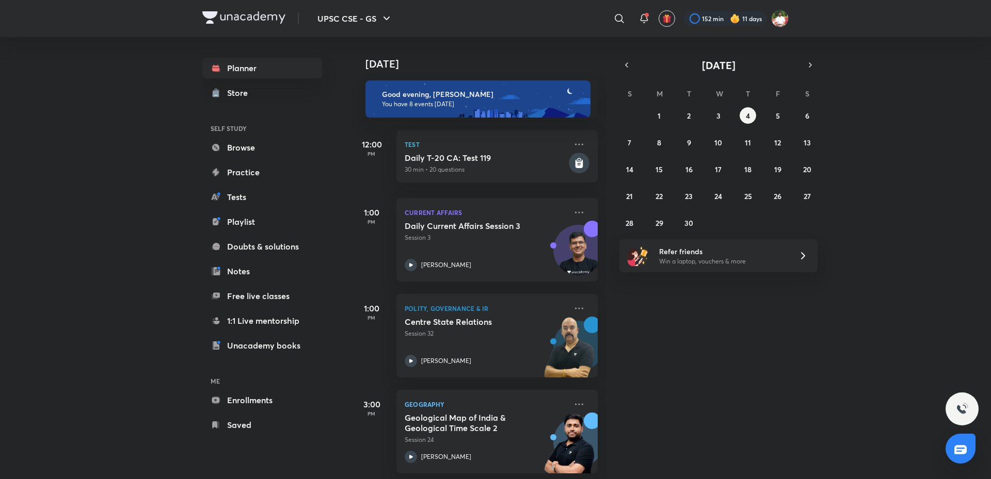
drag, startPoint x: 842, startPoint y: 309, endPoint x: 864, endPoint y: 234, distance: 78.5
click at [844, 305] on div "[DATE] Good evening, [PERSON_NAME] You have 8 events [DATE] 12:00 PM Test Daily…" at bounding box center [670, 258] width 638 height 442
